Goal: Task Accomplishment & Management: Complete application form

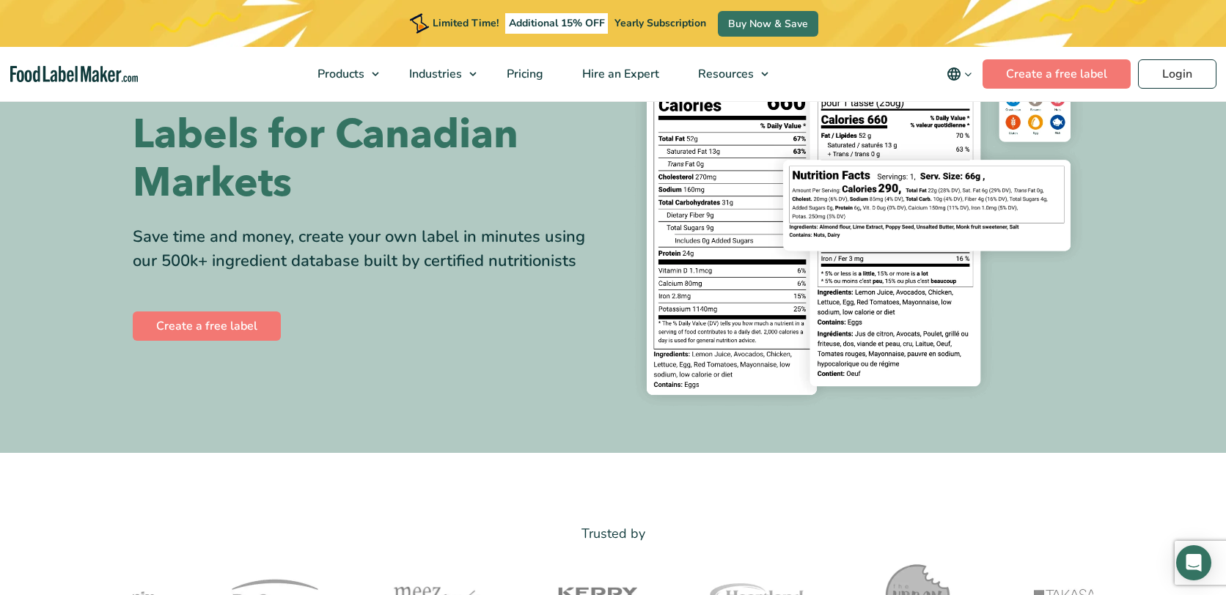
scroll to position [147, 0]
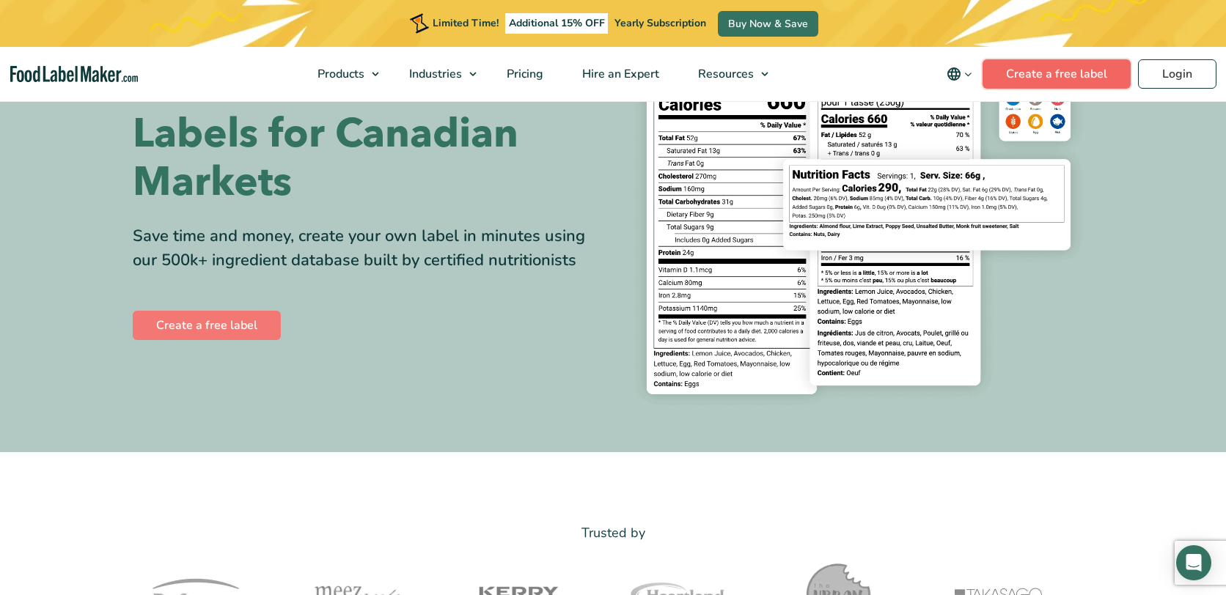
click at [1045, 68] on link "Create a free label" at bounding box center [1056, 73] width 148 height 29
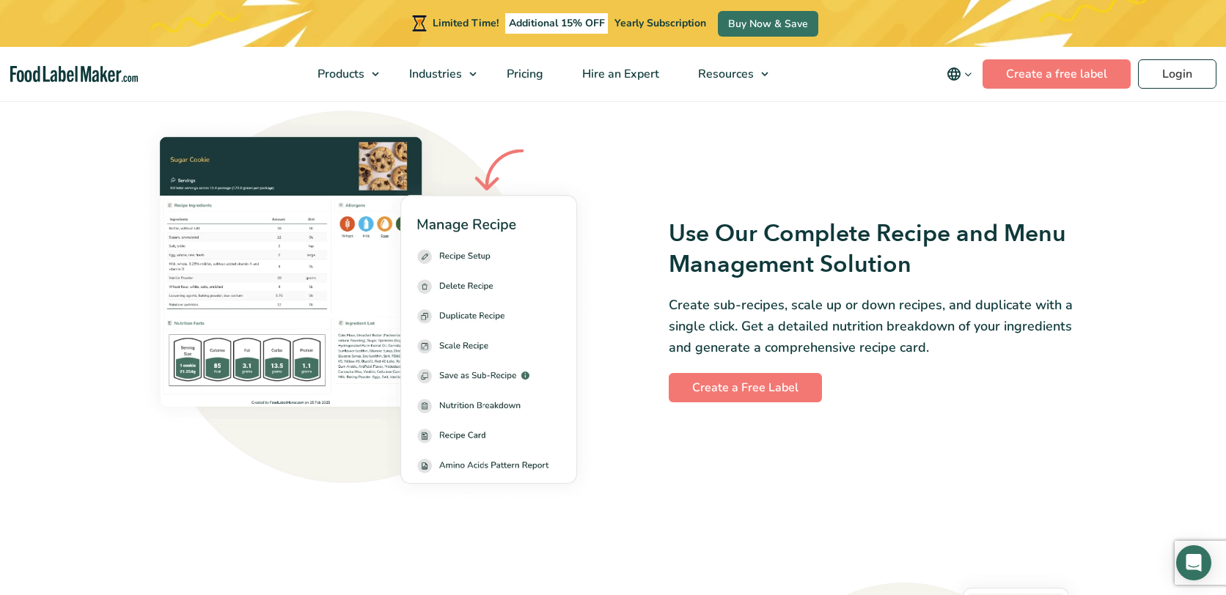
scroll to position [2077, 0]
